Goal: Task Accomplishment & Management: Manage account settings

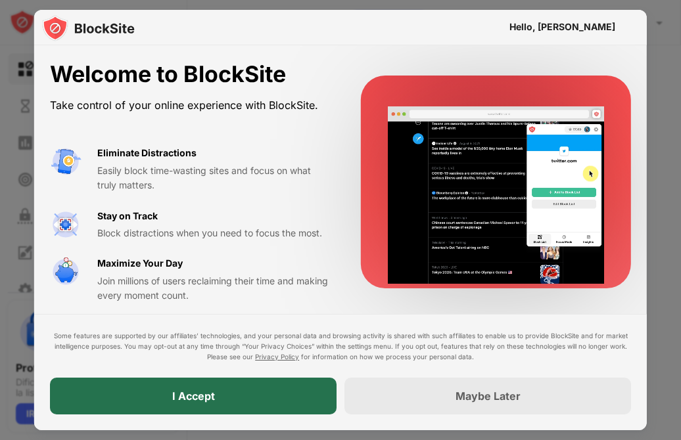
click at [166, 394] on div "I Accept" at bounding box center [193, 396] width 286 height 37
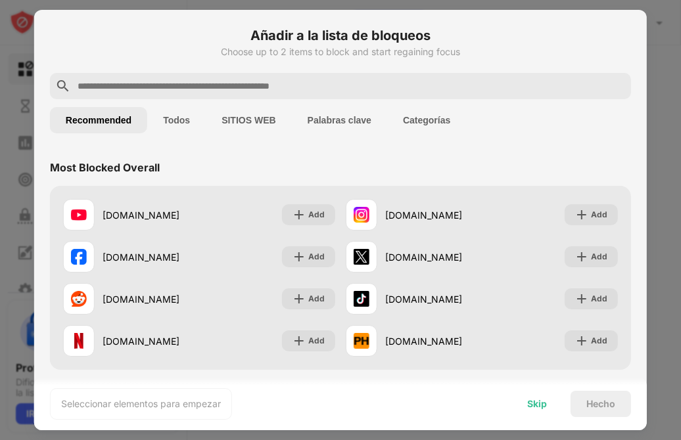
click at [533, 404] on div "Skip" at bounding box center [537, 404] width 20 height 11
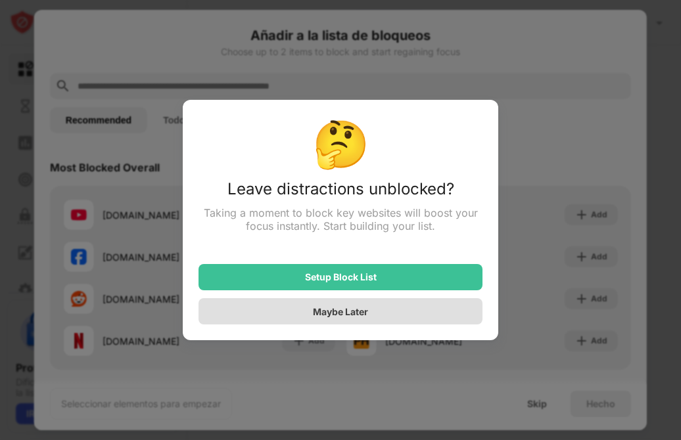
click at [355, 319] on div "Maybe Later" at bounding box center [340, 311] width 284 height 26
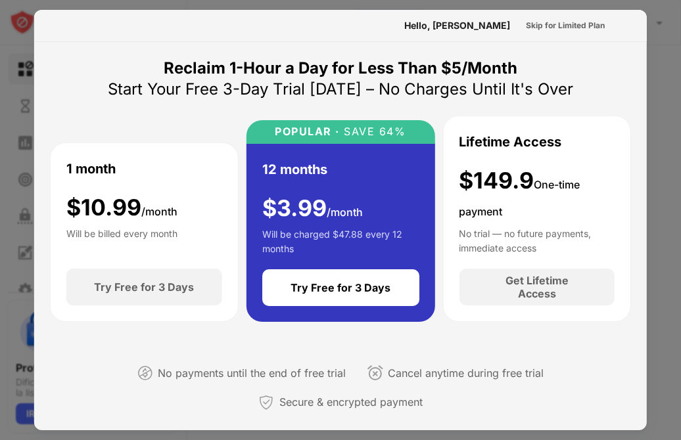
click at [658, 28] on div at bounding box center [340, 220] width 681 height 440
click at [13, 62] on div at bounding box center [340, 220] width 681 height 440
click at [284, 376] on div "No payments until the end of free trial" at bounding box center [252, 373] width 188 height 19
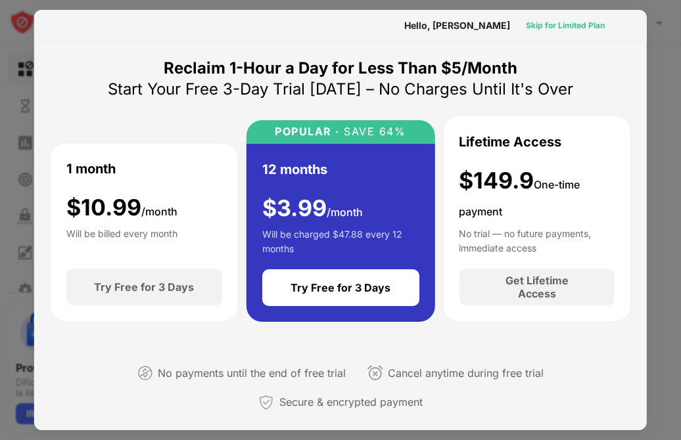
click at [562, 26] on div "Skip for Limited Plan" at bounding box center [565, 25] width 79 height 13
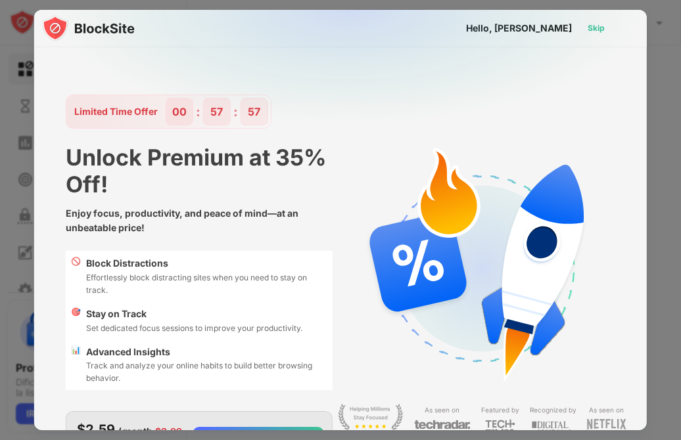
click at [584, 35] on div "Skip" at bounding box center [596, 28] width 38 height 21
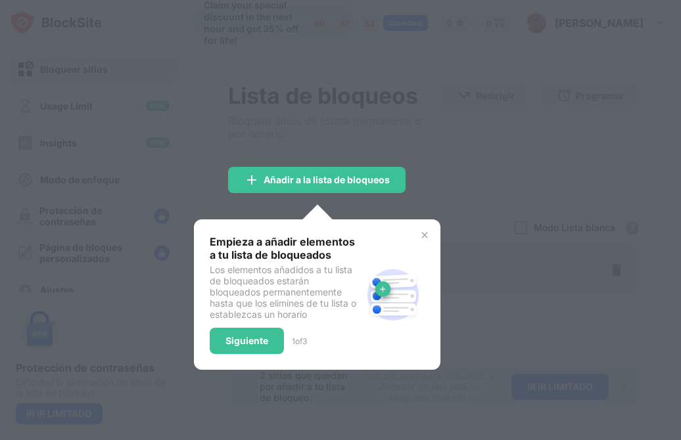
click at [491, 239] on div at bounding box center [340, 220] width 681 height 440
click at [424, 231] on img at bounding box center [424, 235] width 11 height 11
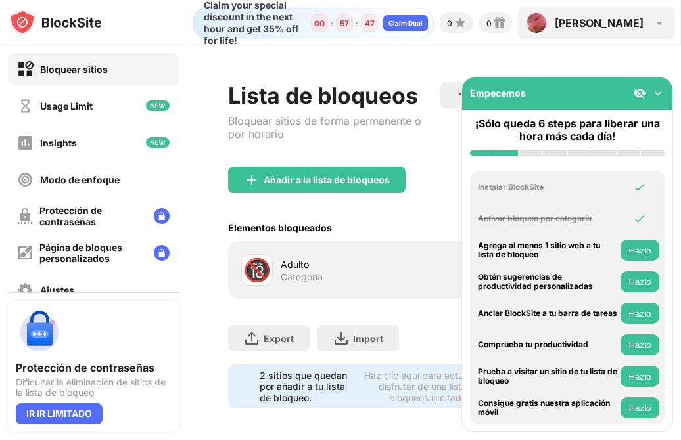
click at [547, 24] on img at bounding box center [536, 22] width 21 height 21
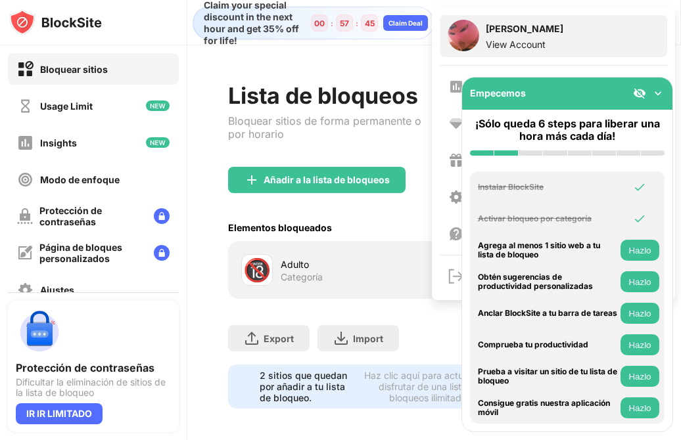
click at [577, 18] on div "Jara diaz fernandez View Account" at bounding box center [553, 36] width 227 height 42
